Goal: Task Accomplishment & Management: Manage account settings

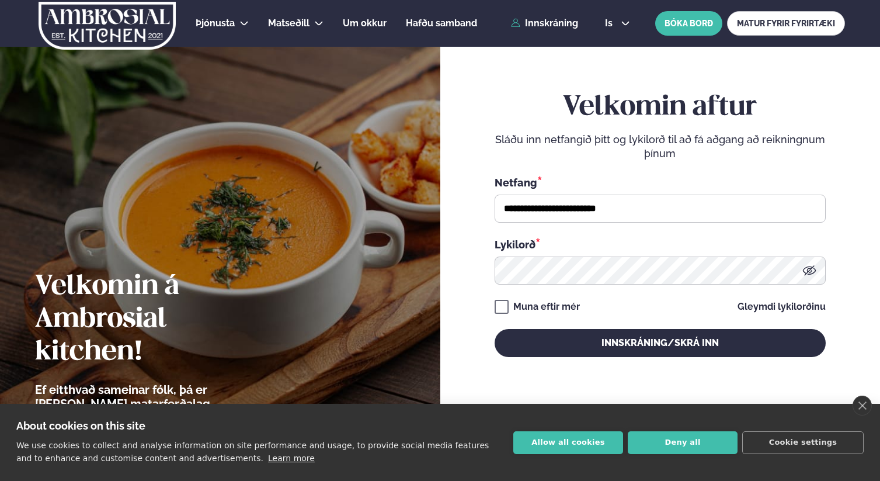
click at [627, 210] on input "**********" at bounding box center [660, 208] width 331 height 28
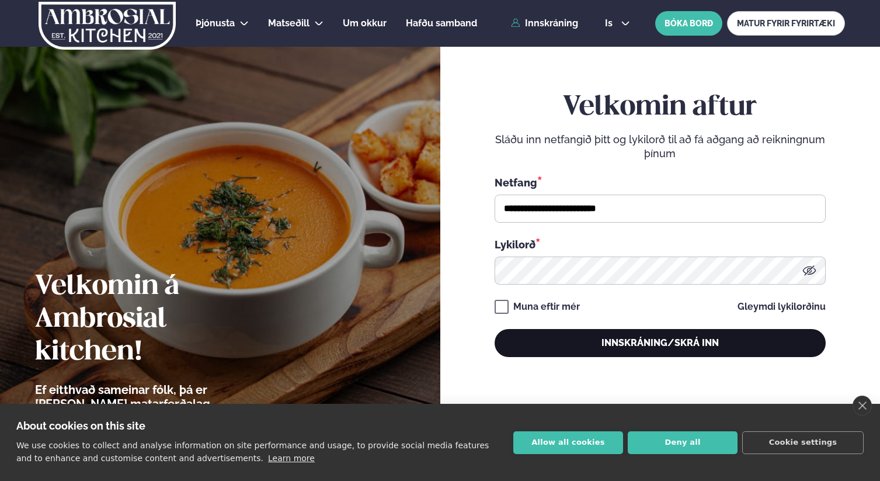
click at [590, 340] on button "Innskráning/Skrá inn" at bounding box center [660, 343] width 331 height 28
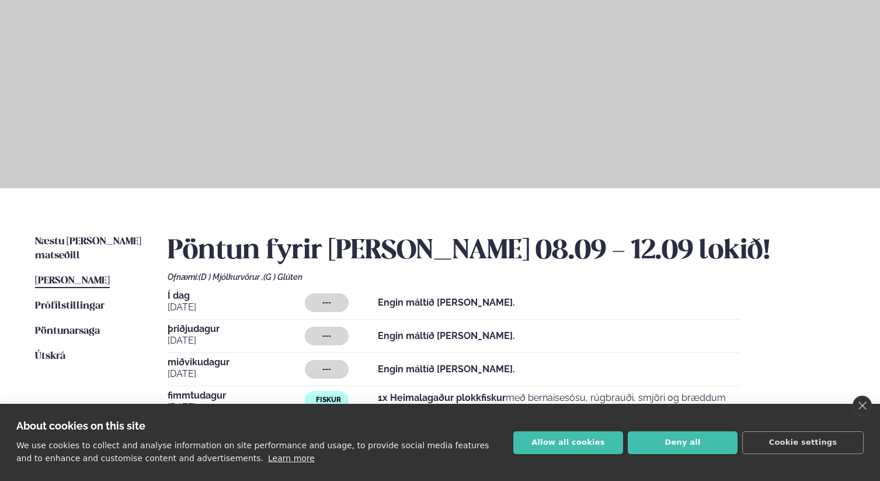
scroll to position [199, 0]
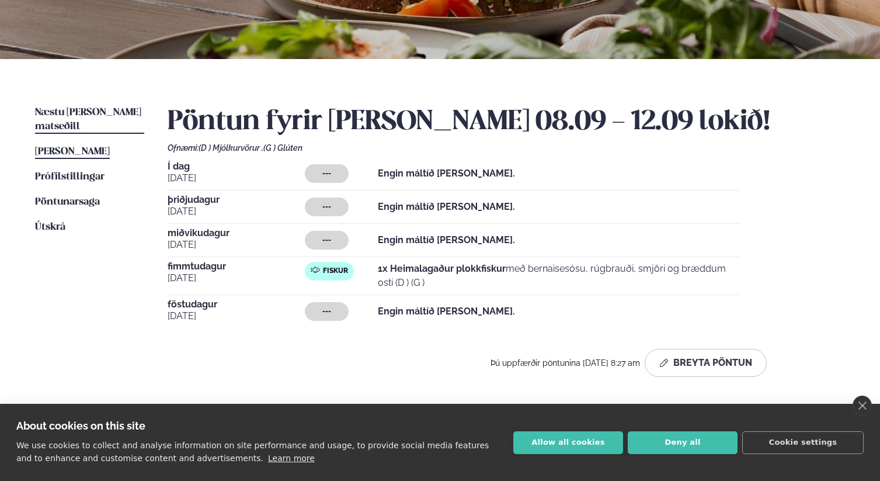
click at [95, 111] on span "Næstu [PERSON_NAME] matseðill" at bounding box center [88, 119] width 106 height 24
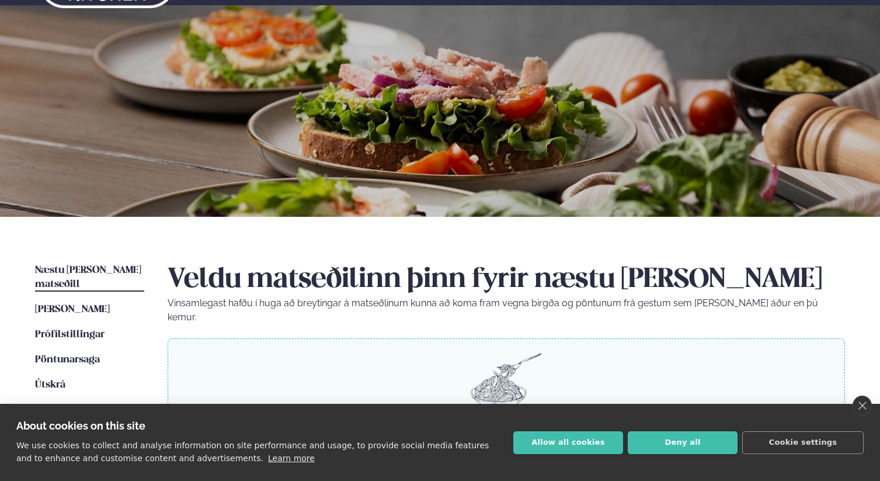
scroll to position [148, 0]
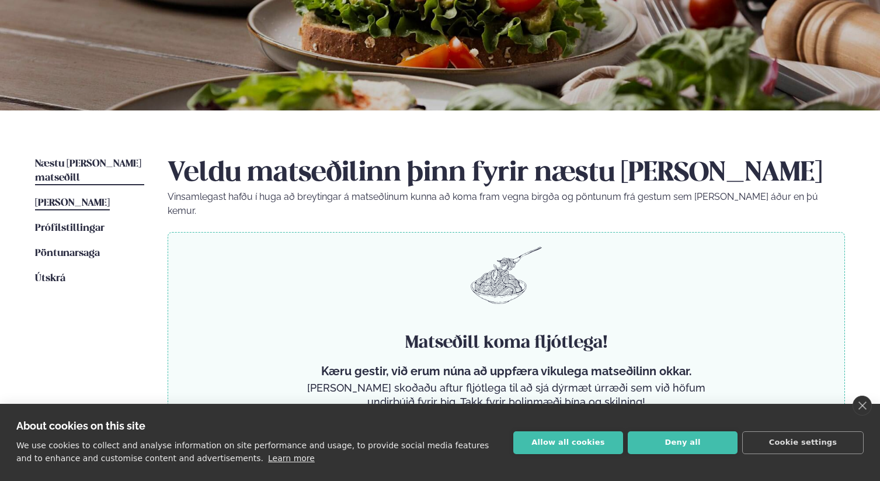
click at [71, 198] on span "[PERSON_NAME]" at bounding box center [72, 203] width 75 height 10
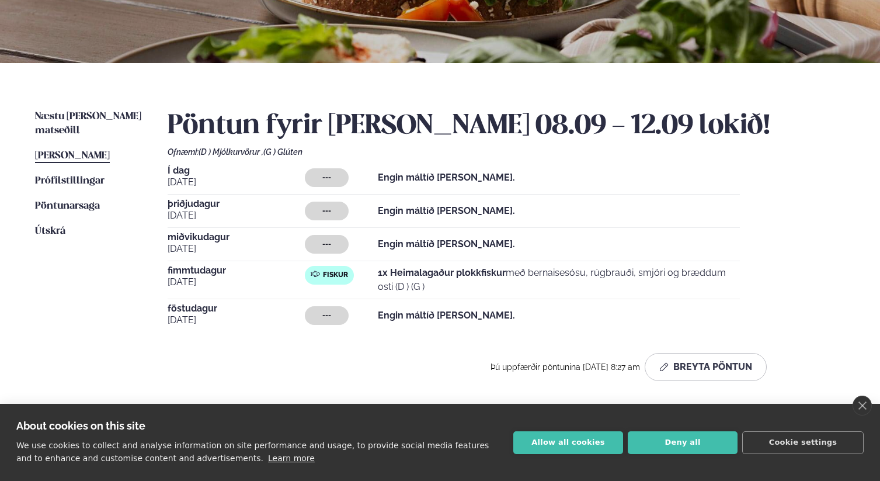
scroll to position [255, 0]
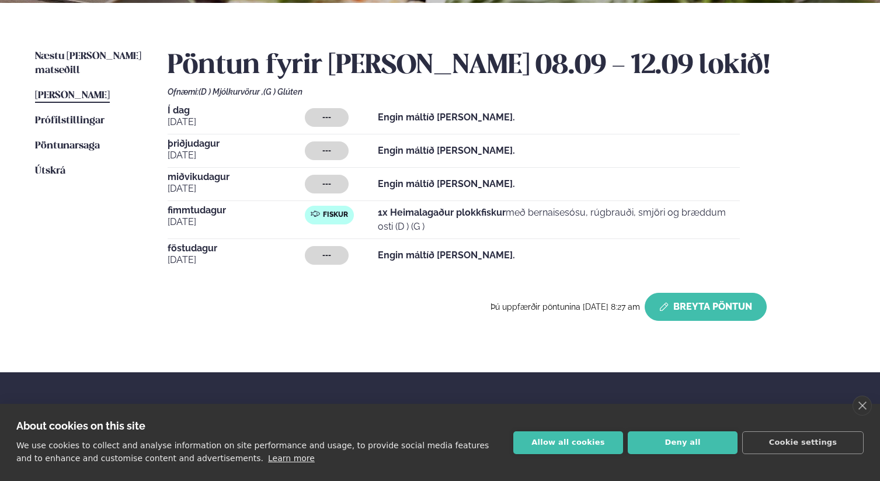
click at [705, 307] on button "Breyta Pöntun" at bounding box center [706, 307] width 122 height 28
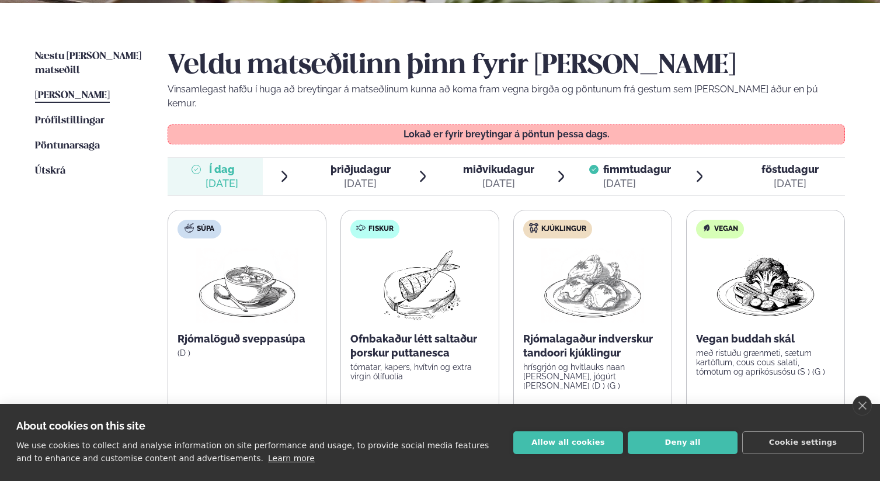
click at [355, 176] on div "[DATE]" at bounding box center [361, 183] width 60 height 14
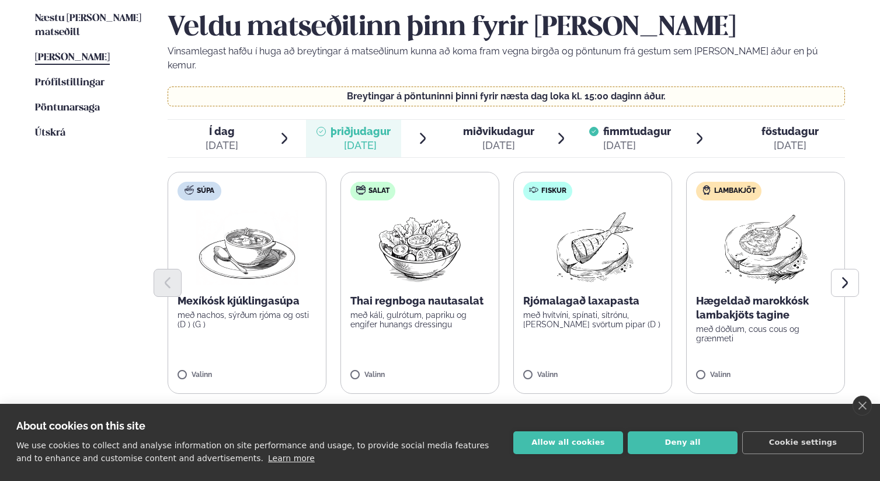
scroll to position [301, 0]
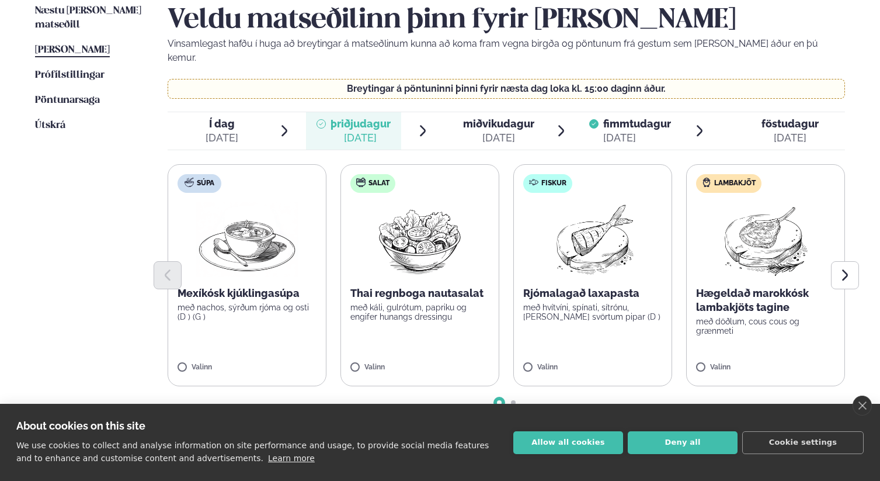
click at [523, 117] on span "miðvikudagur" at bounding box center [498, 123] width 71 height 12
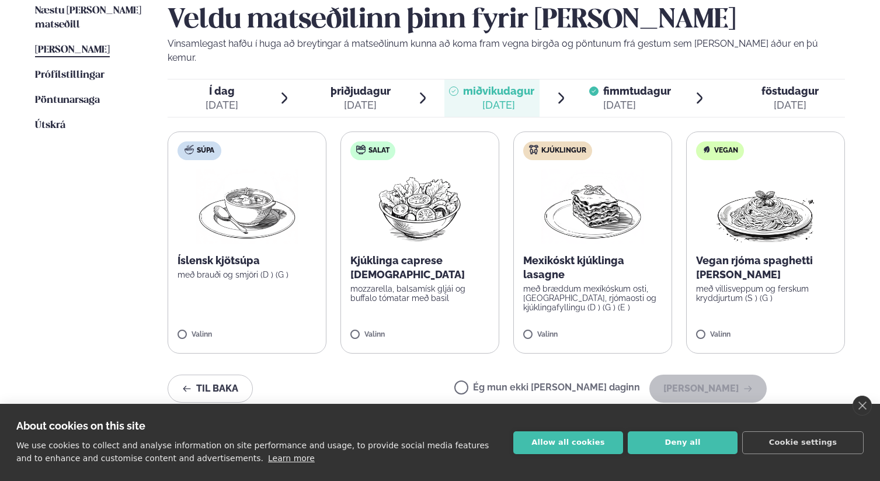
click at [372, 253] on p "Kjúklinga caprese [DEMOGRAPHIC_DATA]" at bounding box center [419, 267] width 139 height 28
click at [388, 277] on label "Salat Kjúklinga caprese salat mozzarella, balsamísk gljái og buffalo tómatar me…" at bounding box center [420, 242] width 159 height 222
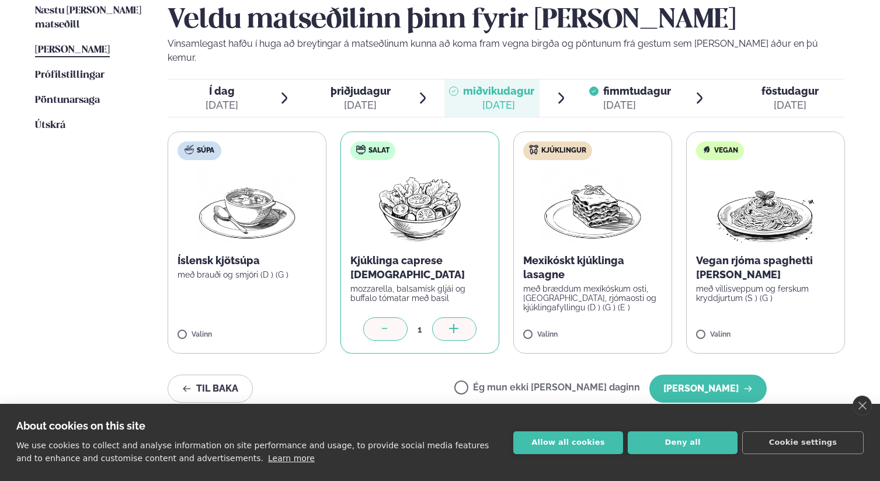
click at [748, 265] on p "Vegan rjóma spaghetti [PERSON_NAME]" at bounding box center [765, 267] width 139 height 28
click at [377, 317] on div at bounding box center [385, 328] width 44 height 23
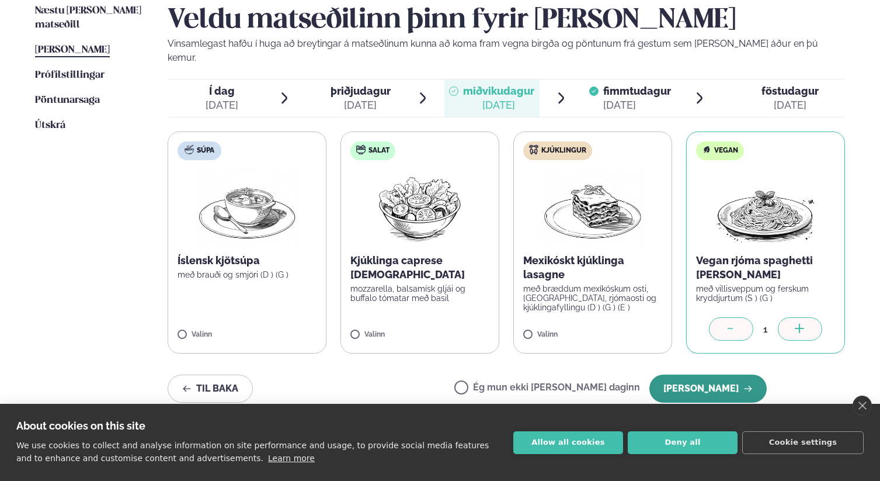
click at [715, 375] on button "[PERSON_NAME]" at bounding box center [707, 388] width 117 height 28
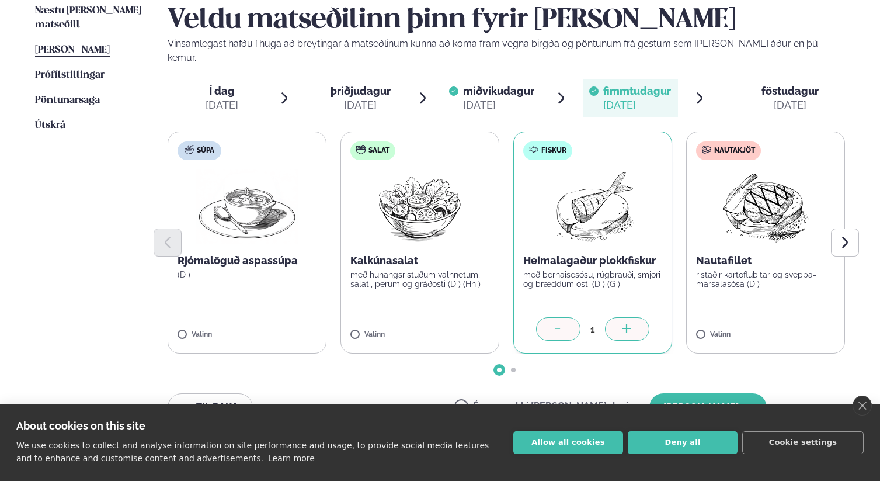
click at [815, 85] on span "föstudagur" at bounding box center [790, 91] width 57 height 12
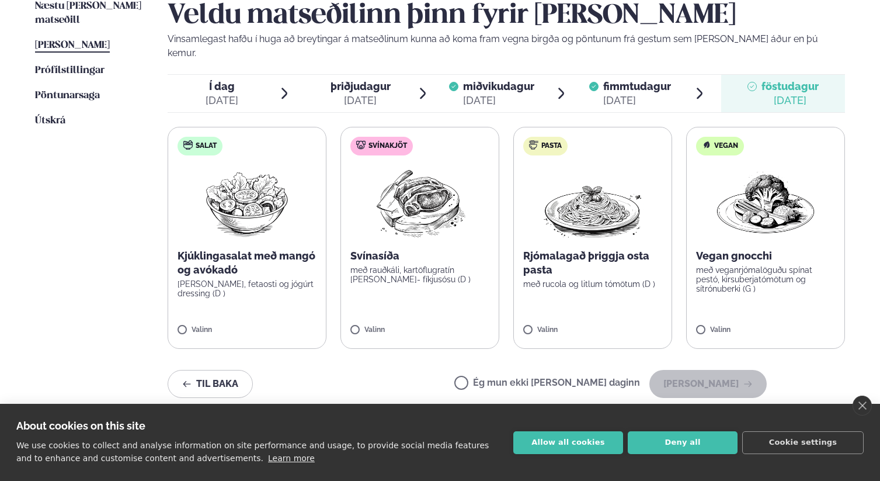
scroll to position [317, 0]
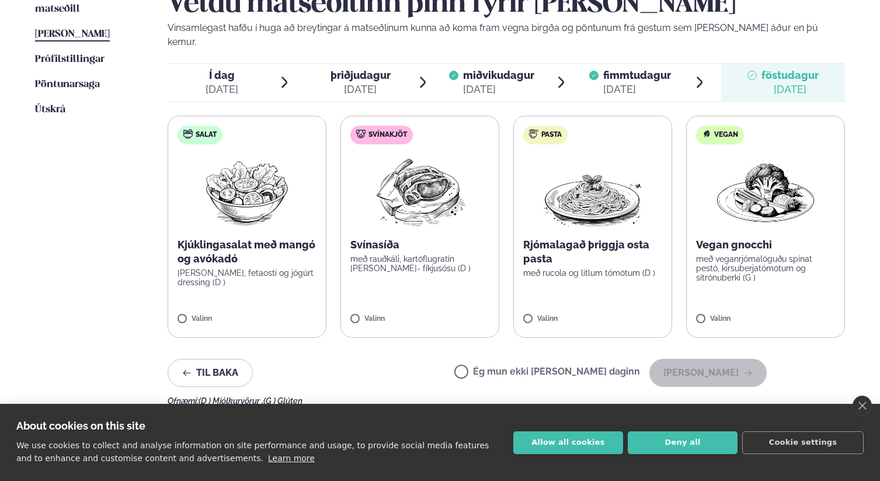
click at [242, 268] on p "[PERSON_NAME], fetaosti og jógúrt dressing (D )" at bounding box center [247, 277] width 139 height 19
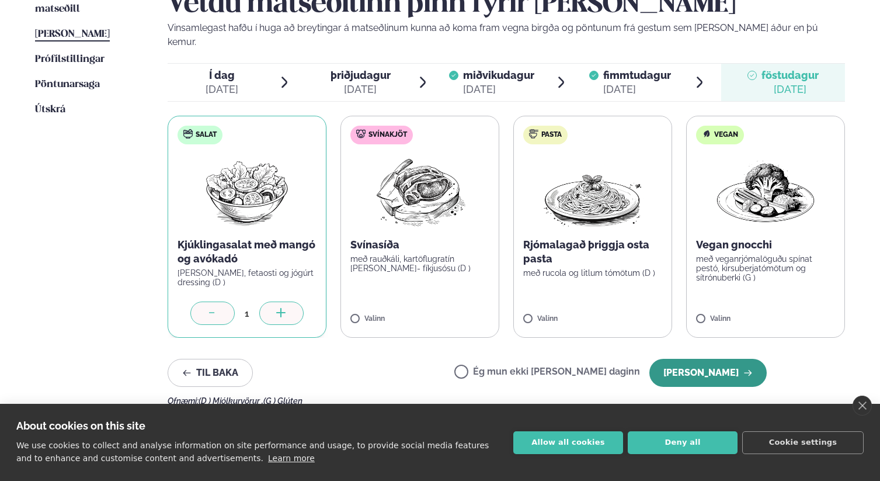
click at [700, 359] on button "[PERSON_NAME]" at bounding box center [707, 373] width 117 height 28
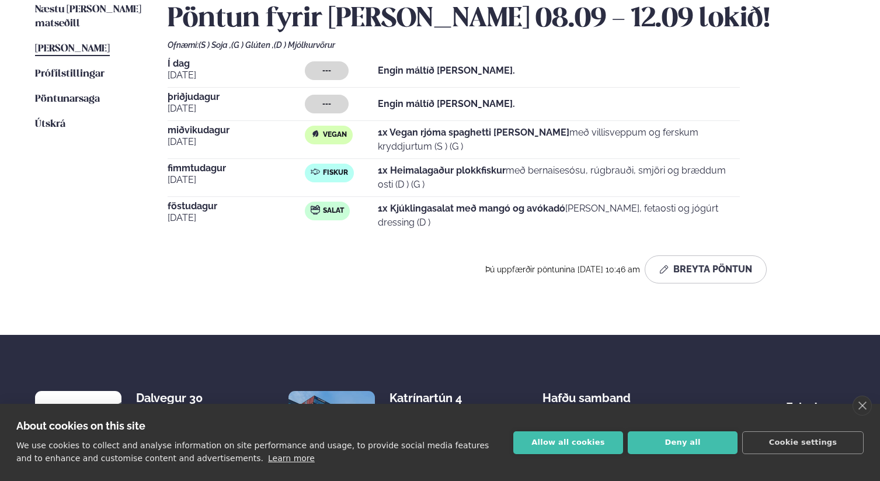
scroll to position [189, 0]
